Goal: Transaction & Acquisition: Subscribe to service/newsletter

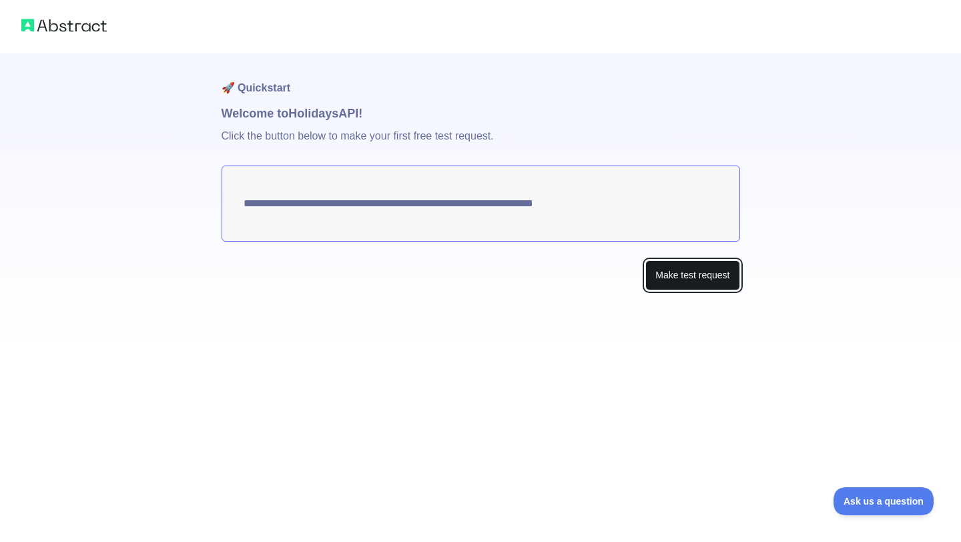
click at [685, 285] on button "Make test request" at bounding box center [692, 275] width 94 height 30
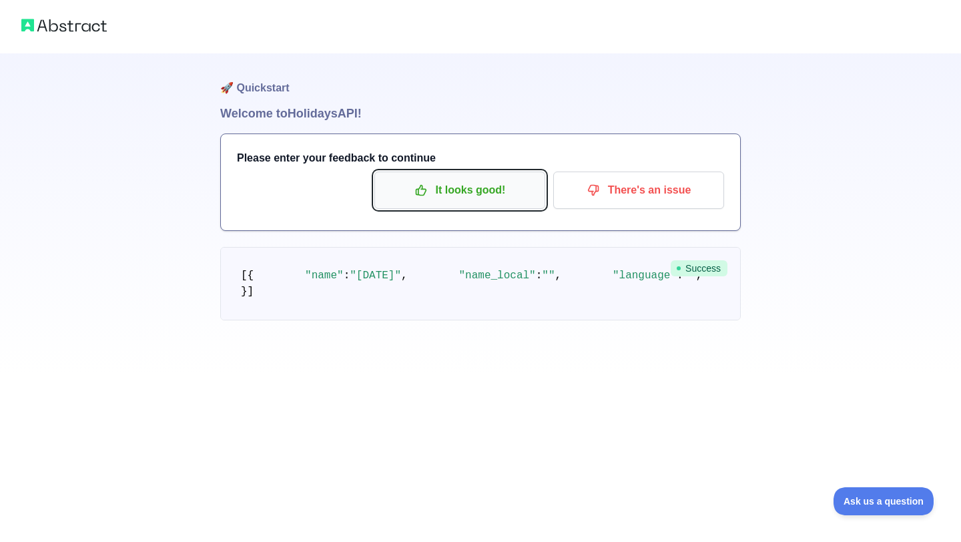
click at [468, 202] on button "It looks good!" at bounding box center [459, 189] width 171 height 37
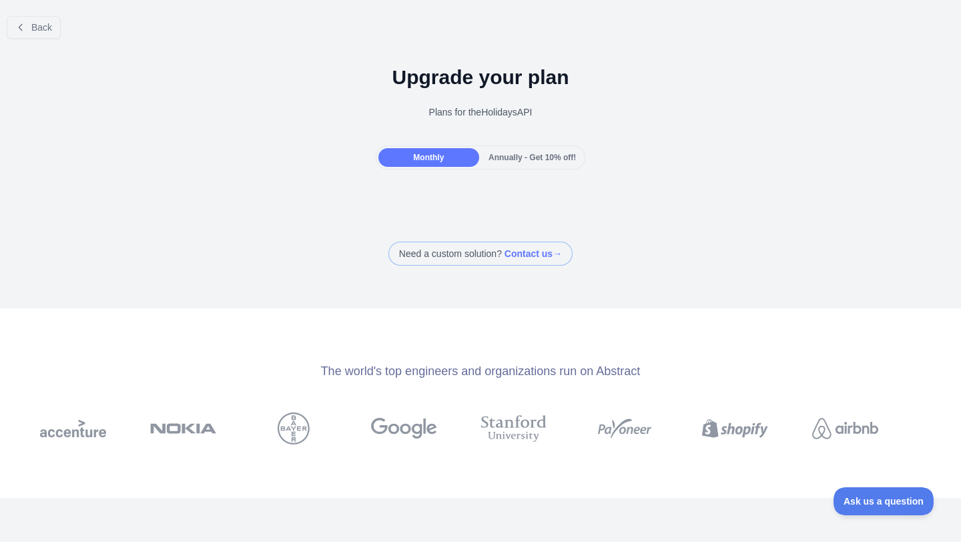
click at [522, 164] on div "Annually - Get 10% off!" at bounding box center [532, 157] width 101 height 19
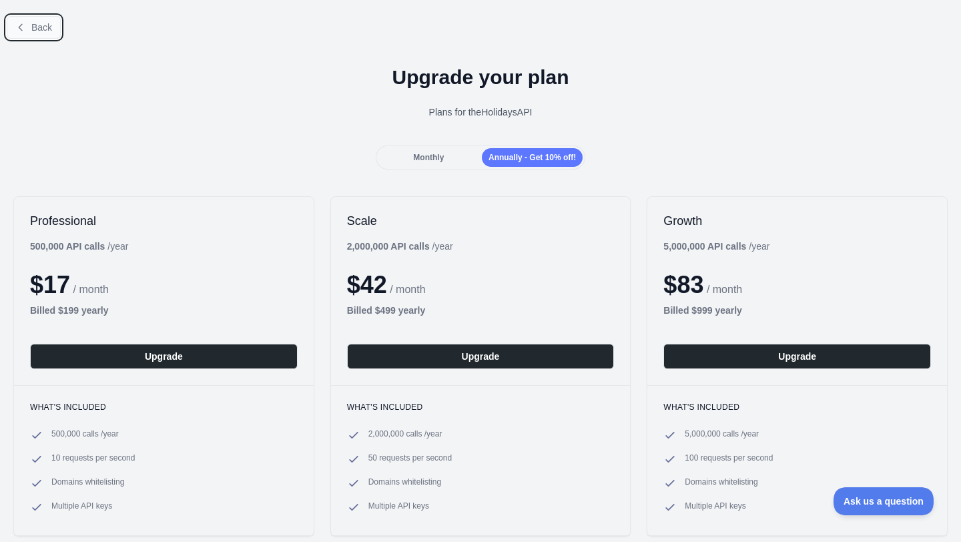
click at [27, 32] on button "Back" at bounding box center [34, 27] width 54 height 23
